Goal: Information Seeking & Learning: Learn about a topic

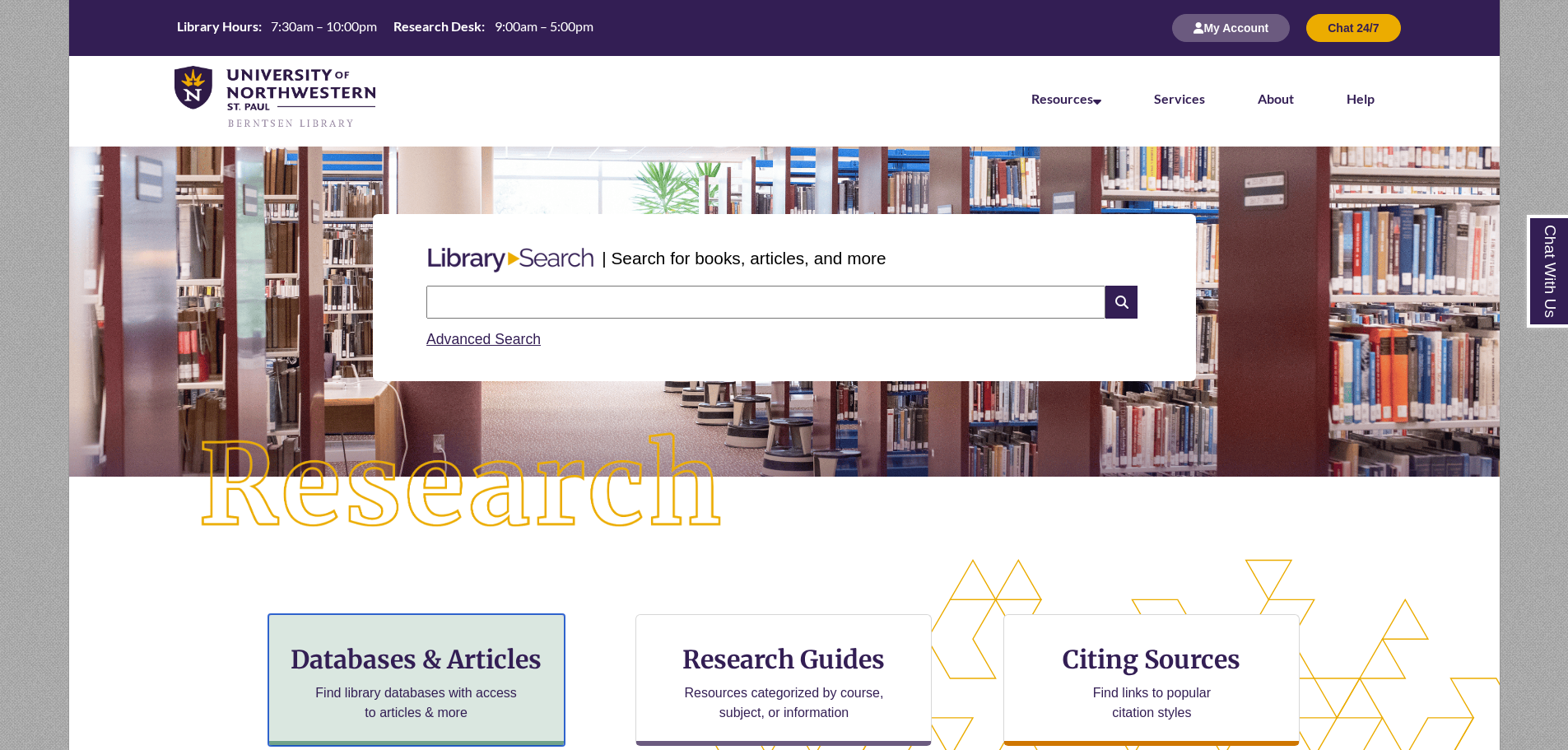
click at [495, 677] on div "Databases & Articles Find library databases with access to articles & more" at bounding box center [416, 680] width 296 height 132
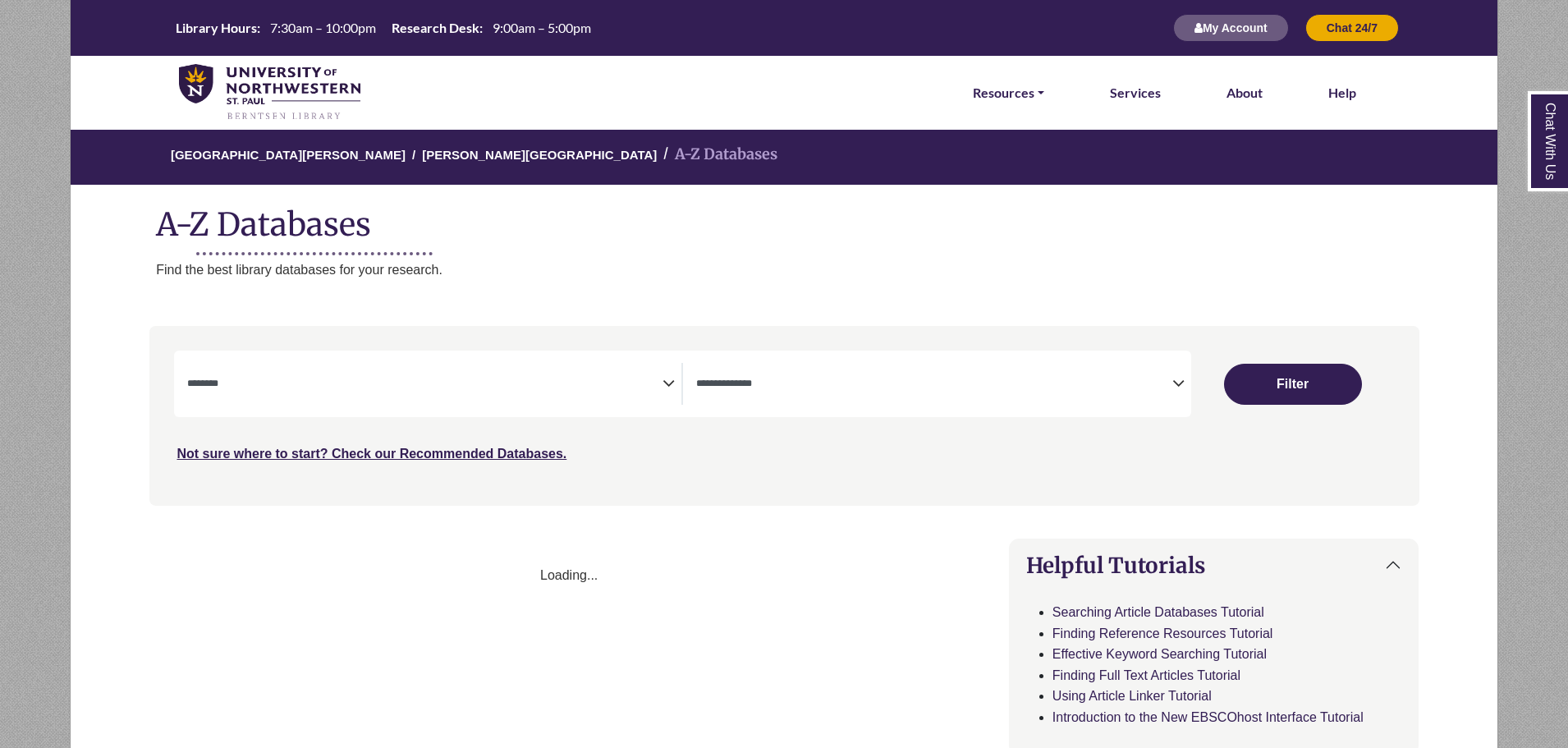
select select "Database Subject Filter"
select select "Database Types Filter"
select select "Database Subject Filter"
select select "Database Types Filter"
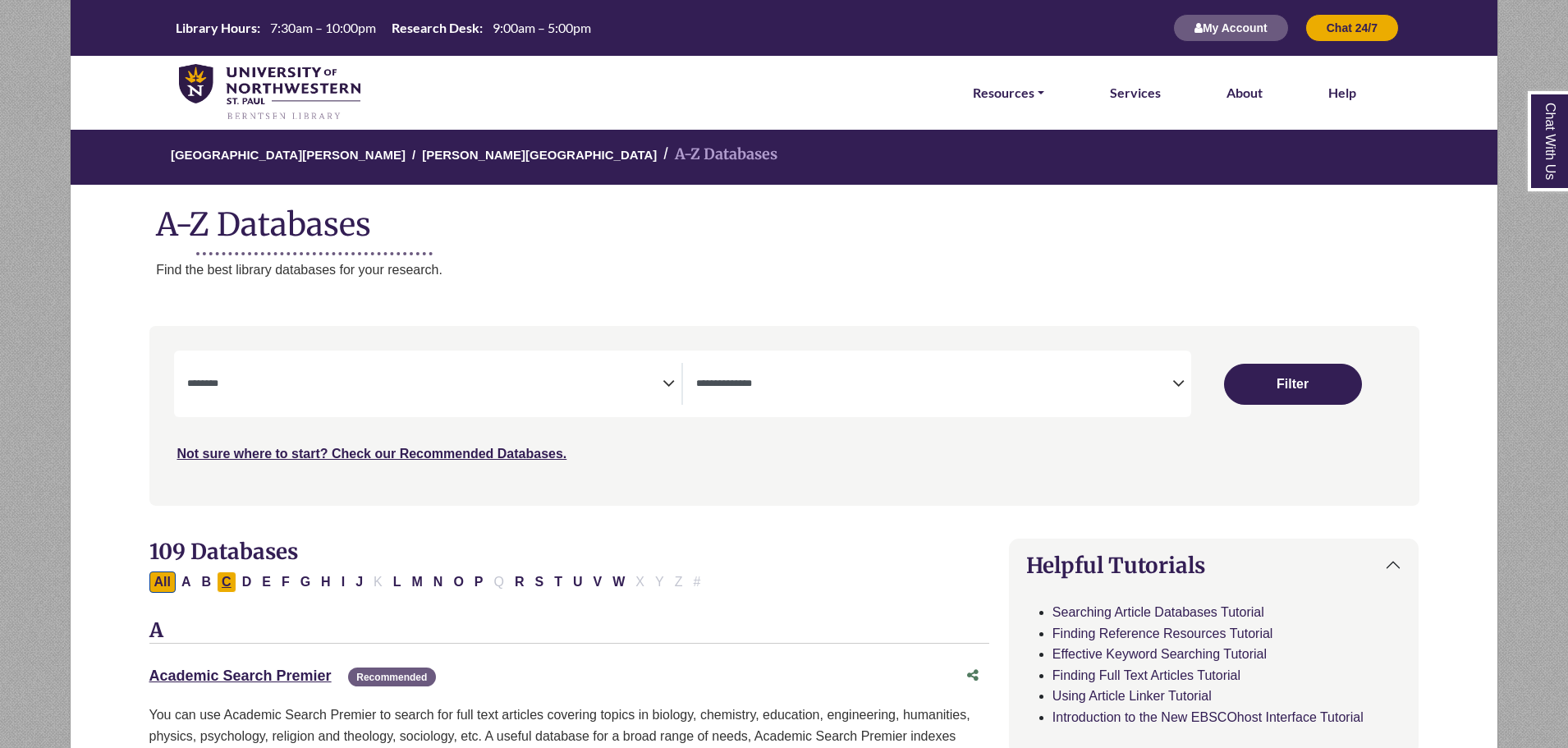
click at [227, 583] on button "C" at bounding box center [227, 581] width 20 height 21
select select "Database Subject Filter"
select select "Database Types Filter"
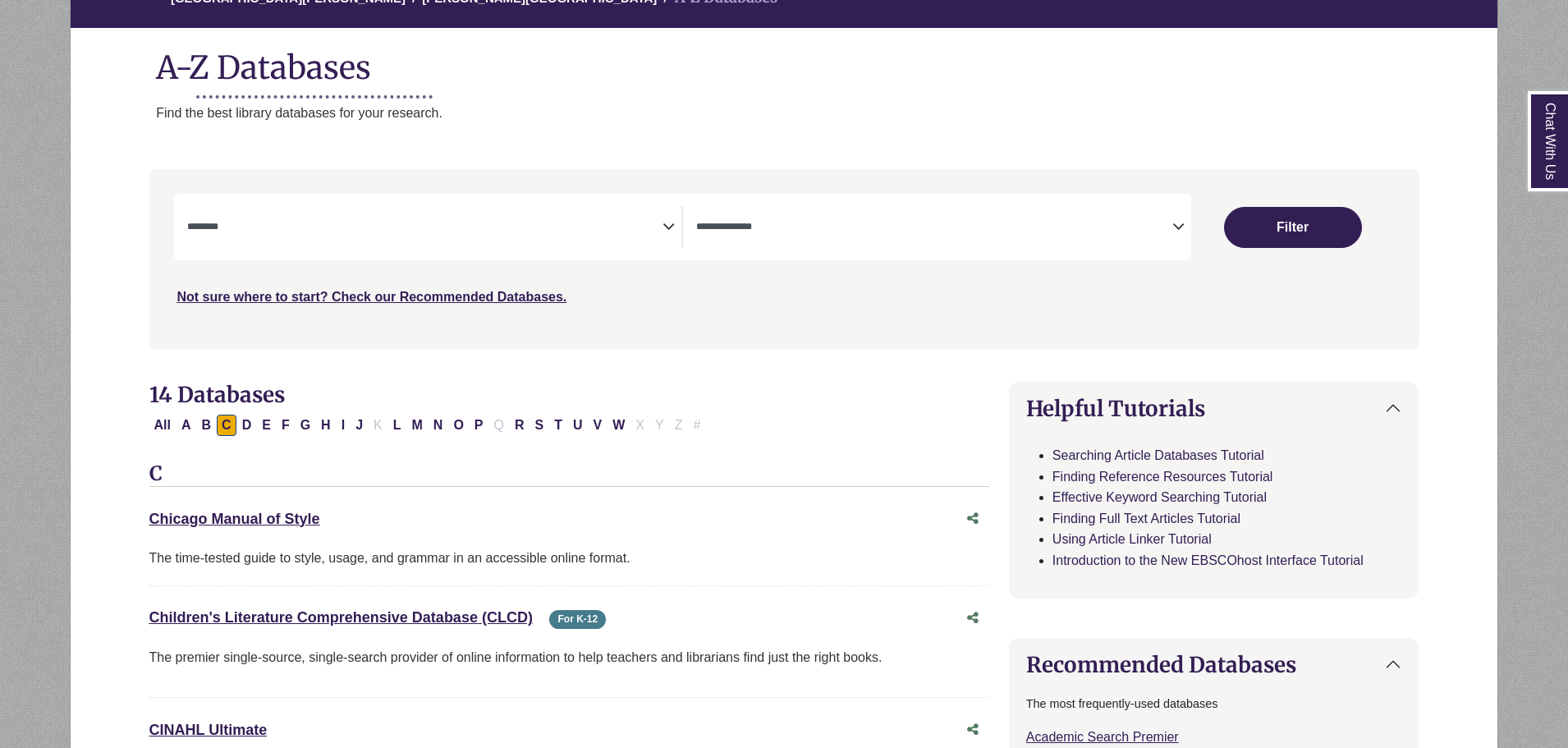
scroll to position [164, 0]
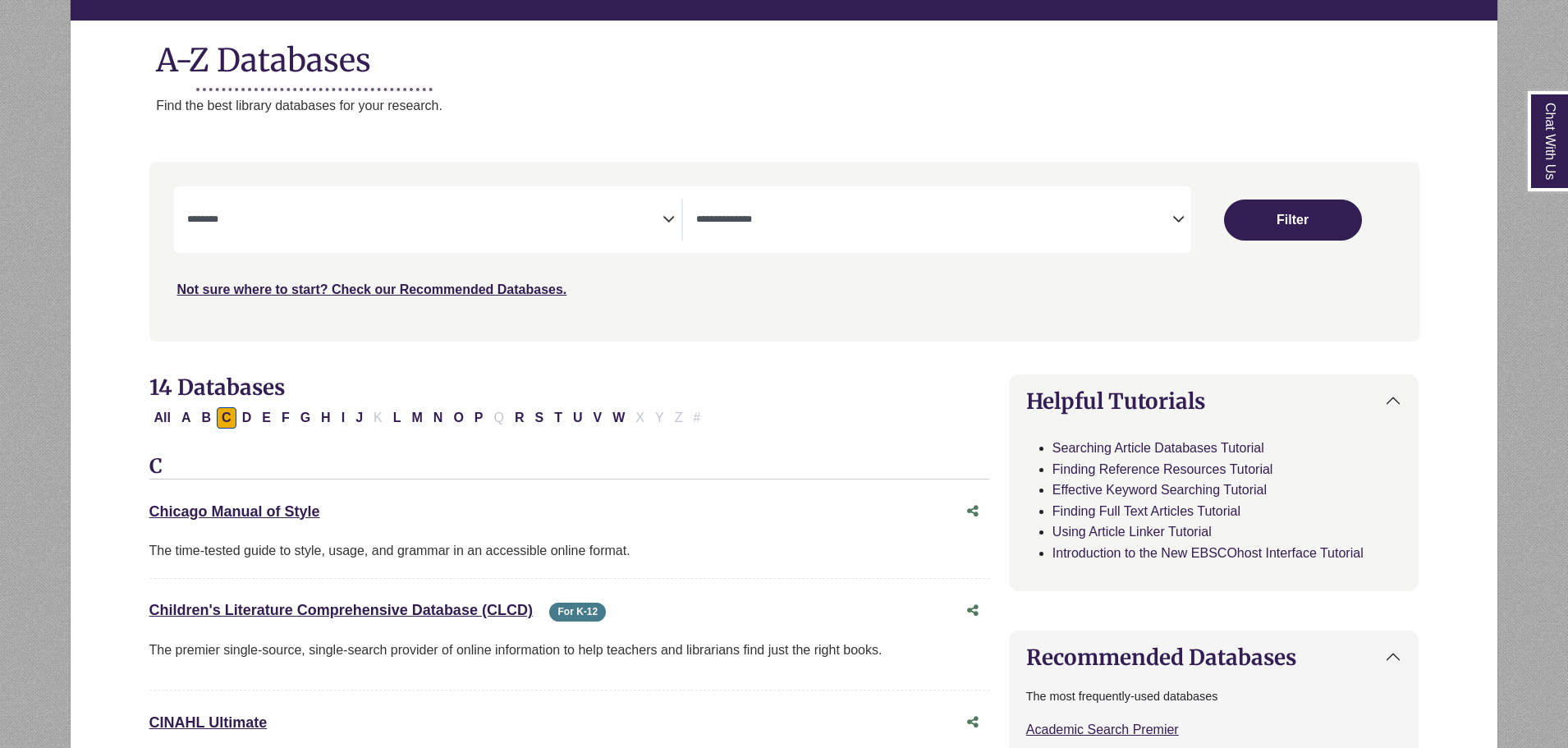
click at [275, 501] on div "Chicago Manual of Style This link opens in a new window" at bounding box center [553, 512] width 807 height 24
click at [235, 506] on link "Chicago Manual of Style This link opens in a new window" at bounding box center [234, 511] width 171 height 17
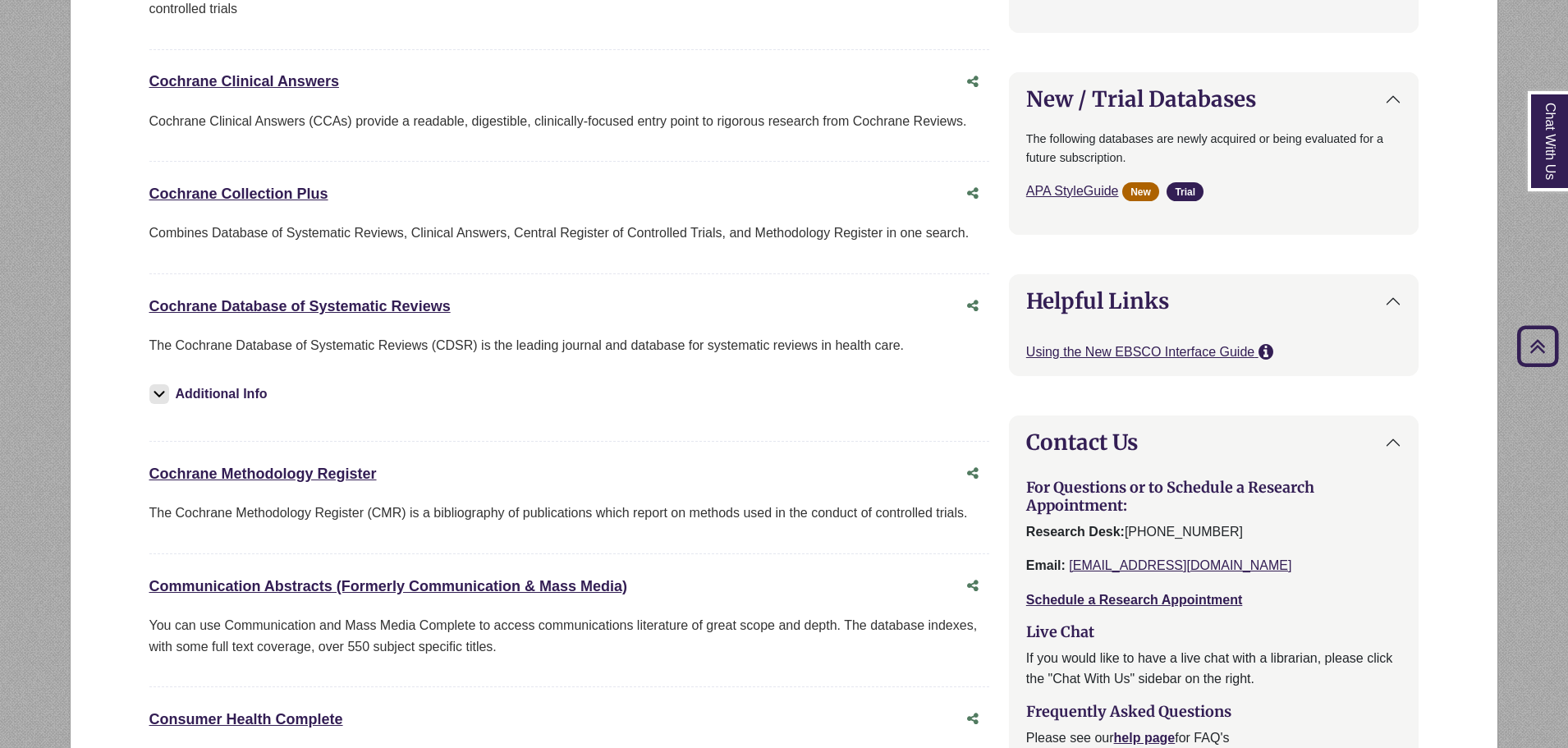
scroll to position [1149, 0]
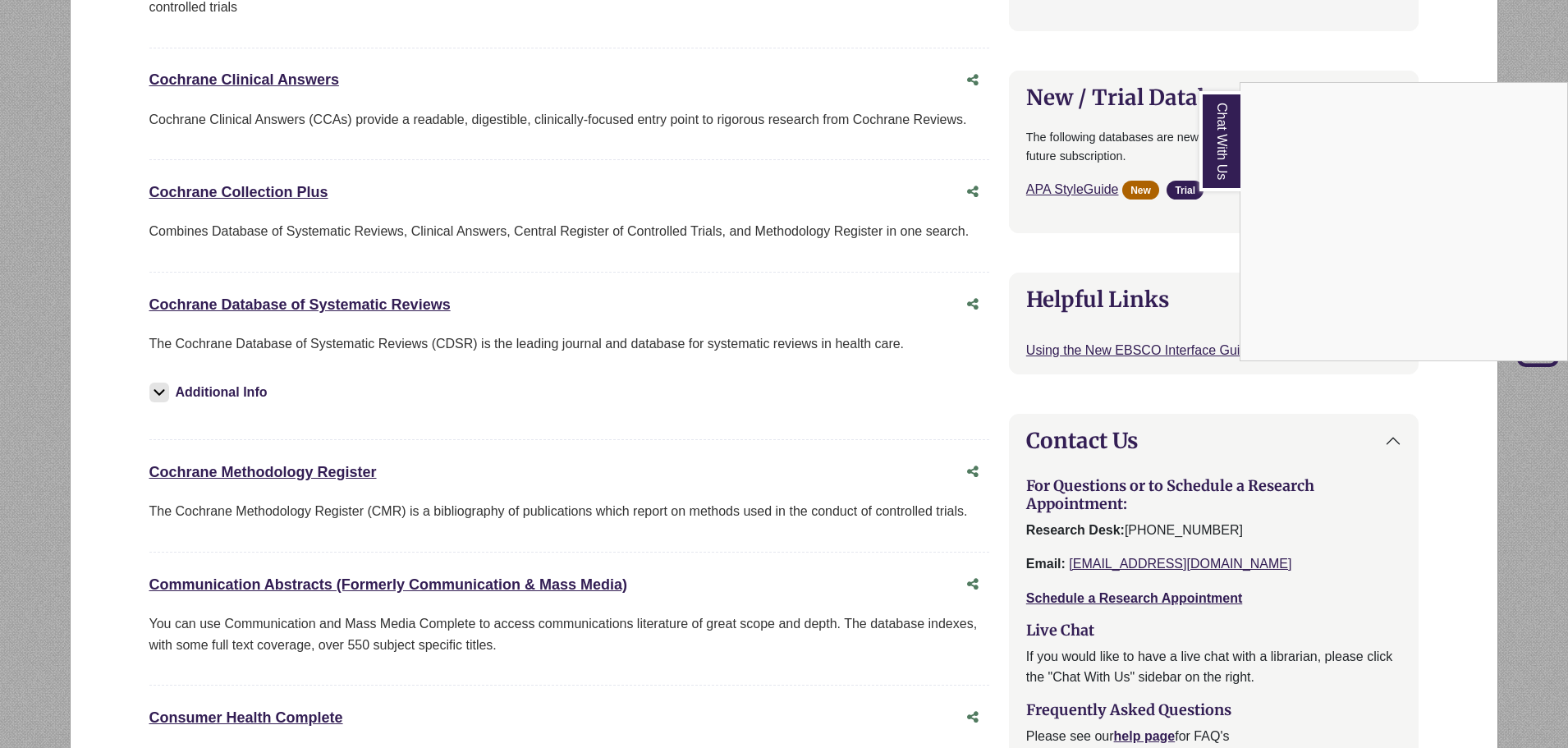
click at [322, 583] on div "Chat With Us" at bounding box center [784, 374] width 1568 height 748
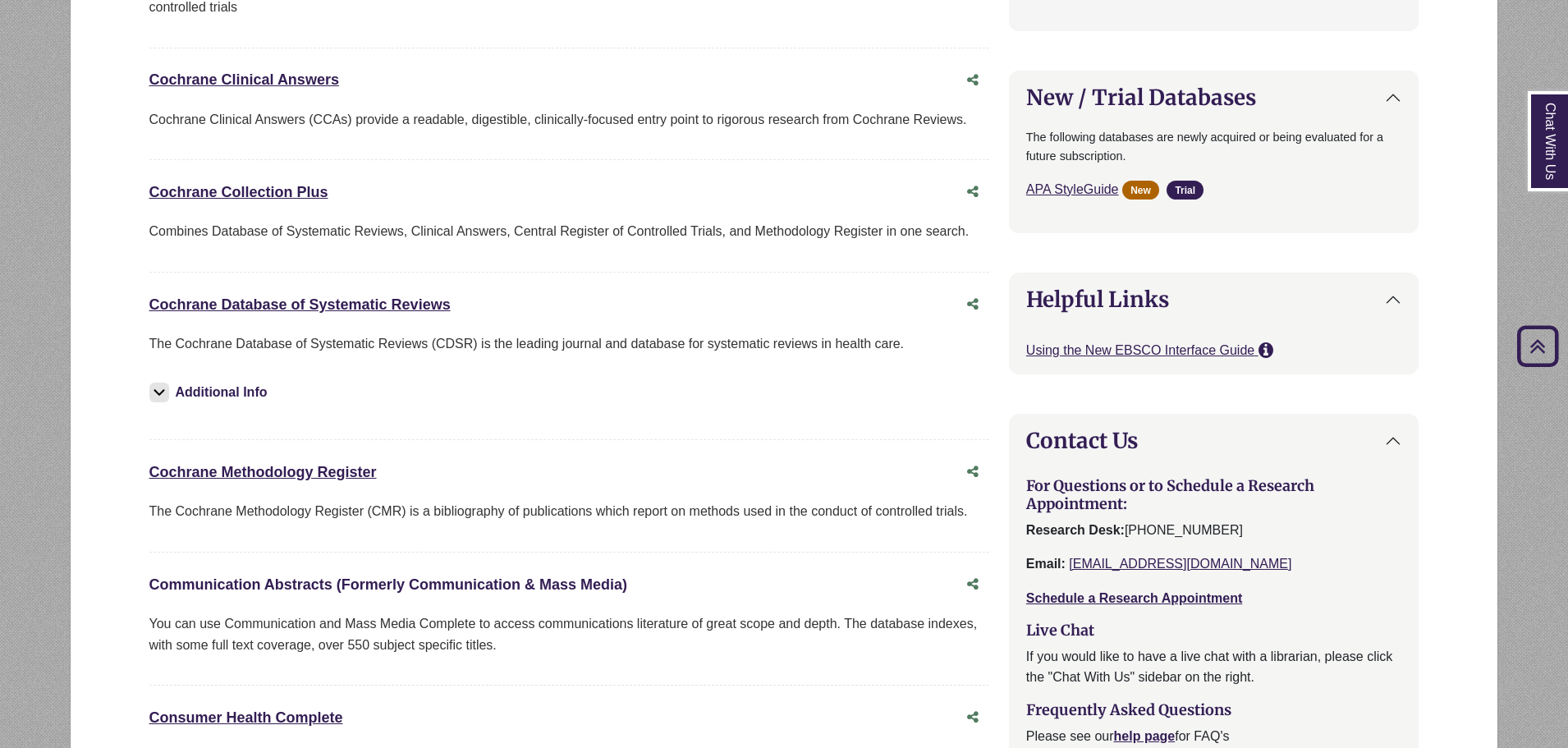
click at [321, 583] on link "Communication Abstracts (Formerly Communication & Mass Media) This link opens i…" at bounding box center [388, 584] width 478 height 17
